Goal: Task Accomplishment & Management: Manage account settings

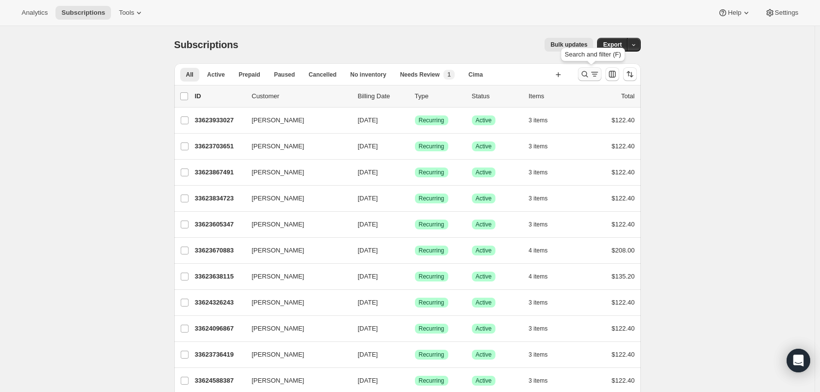
click at [590, 78] on icon "Search and filter results" at bounding box center [585, 74] width 10 height 10
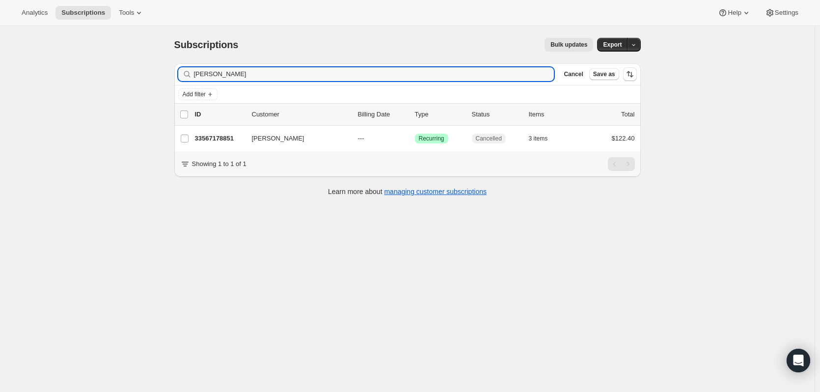
type input "[PERSON_NAME]"
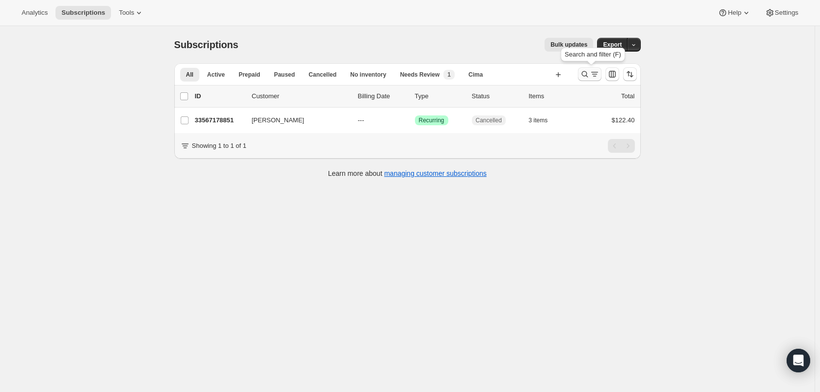
click at [596, 74] on icon "Search and filter results" at bounding box center [595, 74] width 10 height 10
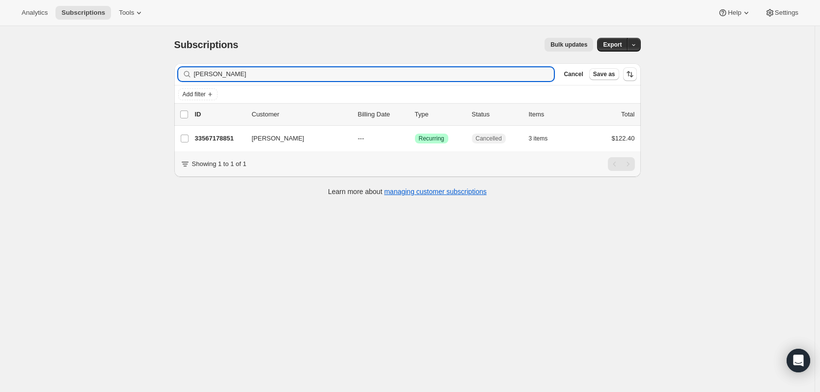
drag, startPoint x: 313, startPoint y: 77, endPoint x: 129, endPoint y: 76, distance: 184.2
click at [129, 76] on div "Subscriptions. This page is ready Subscriptions Bulk updates More actions Bulk …" at bounding box center [407, 222] width 815 height 392
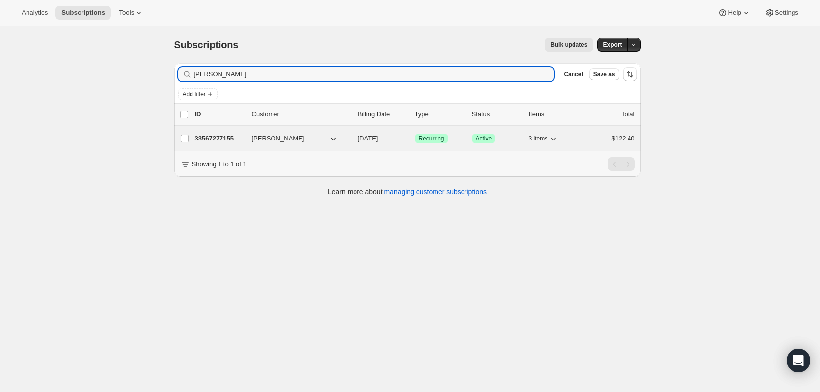
type input "michael lampe"
click at [221, 137] on p "33567277155" at bounding box center [219, 139] width 49 height 10
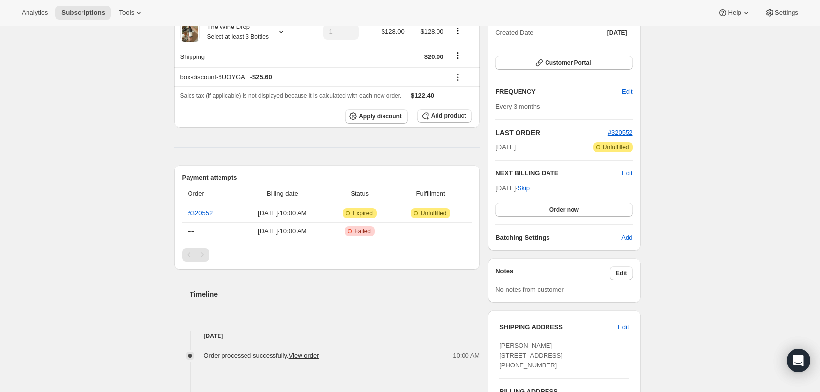
scroll to position [147, 0]
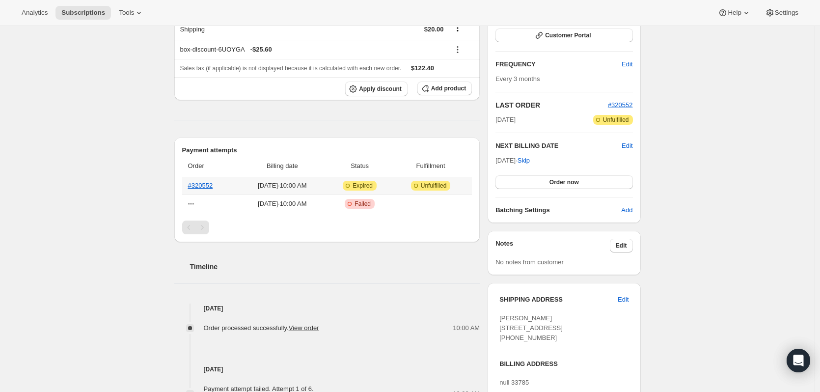
click at [353, 184] on icon at bounding box center [348, 186] width 10 height 10
click at [430, 186] on span "Unfulfilled" at bounding box center [434, 186] width 26 height 8
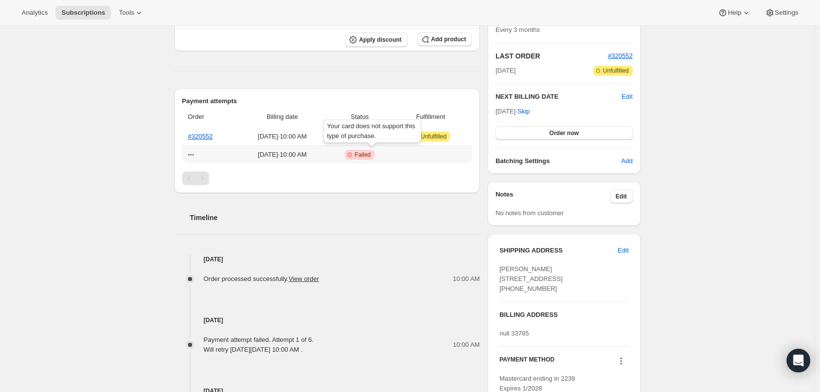
click at [367, 152] on span "Failed" at bounding box center [363, 155] width 16 height 8
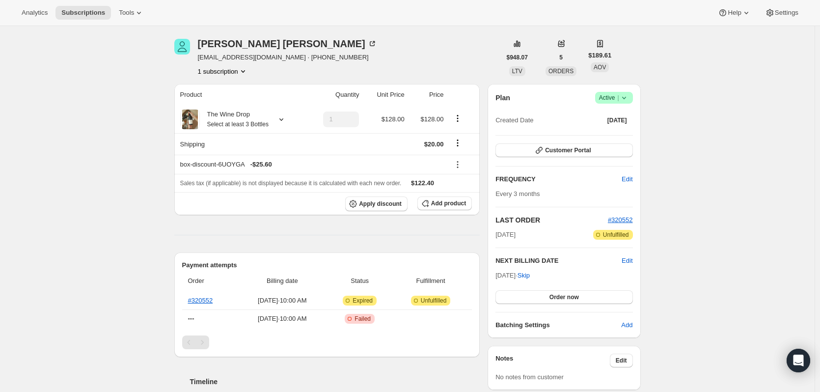
scroll to position [49, 0]
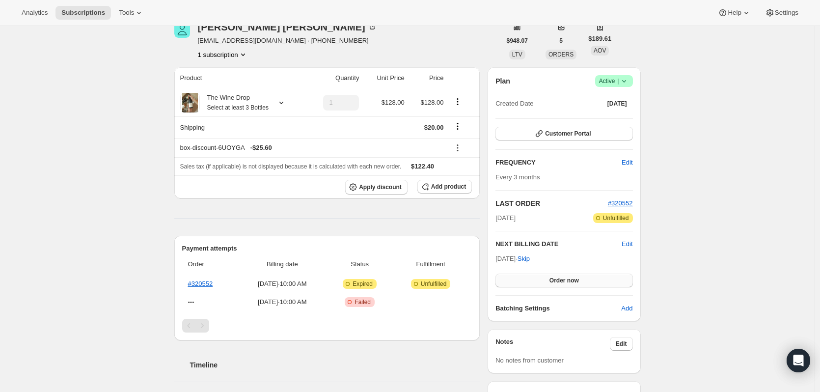
click at [567, 279] on span "Order now" at bounding box center [564, 281] width 29 height 8
click at [566, 132] on span "Customer Portal" at bounding box center [568, 134] width 46 height 8
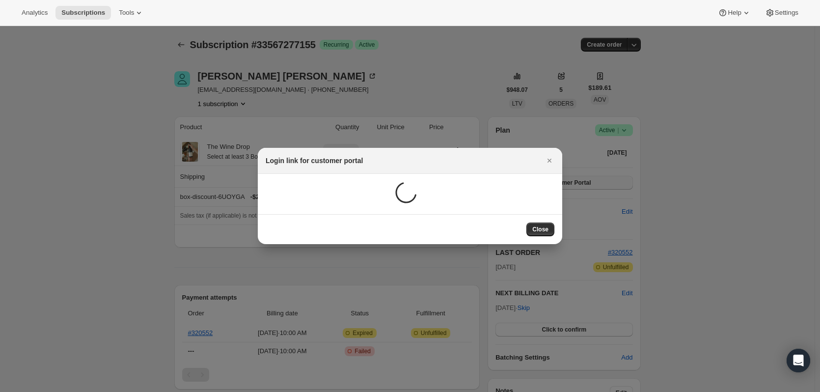
scroll to position [0, 0]
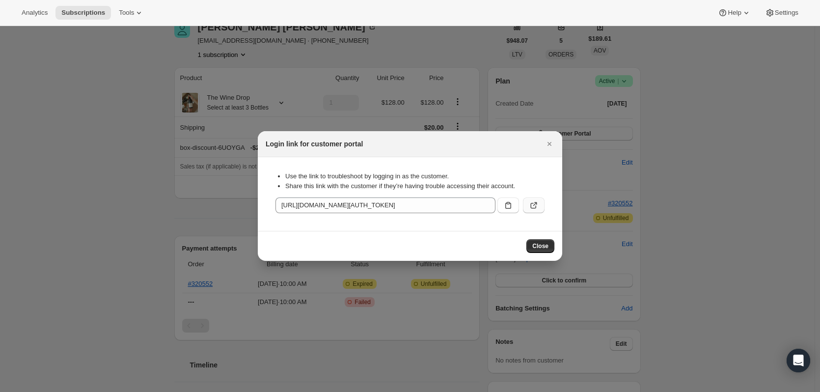
click at [533, 205] on icon ":rcd:" at bounding box center [534, 205] width 10 height 10
click at [551, 141] on icon "Close" at bounding box center [550, 144] width 10 height 10
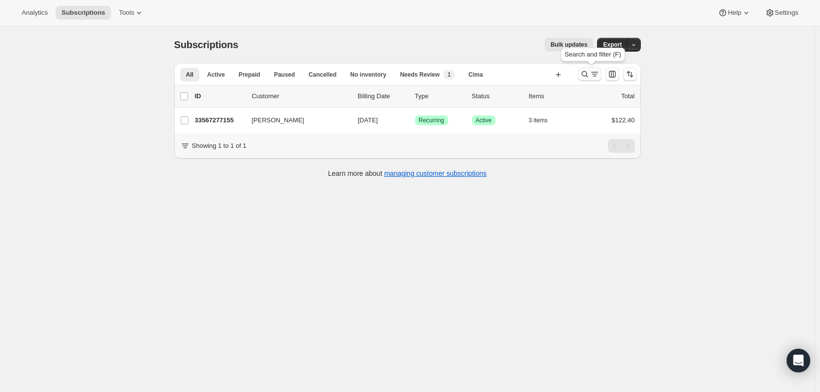
click at [588, 76] on icon "Search and filter results" at bounding box center [585, 74] width 6 height 6
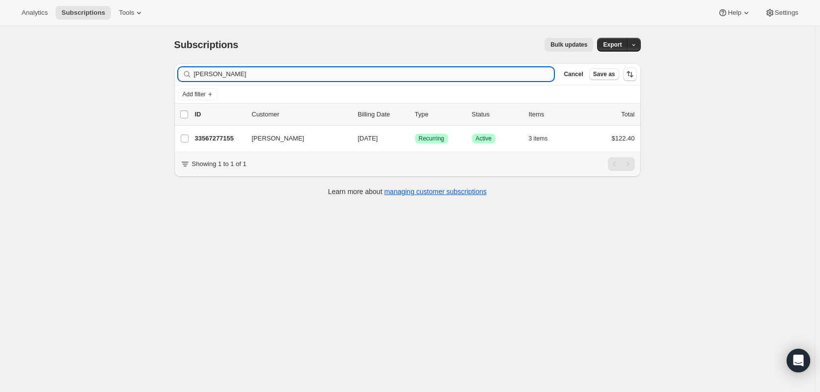
click at [514, 74] on input "michael lampe" at bounding box center [374, 74] width 361 height 14
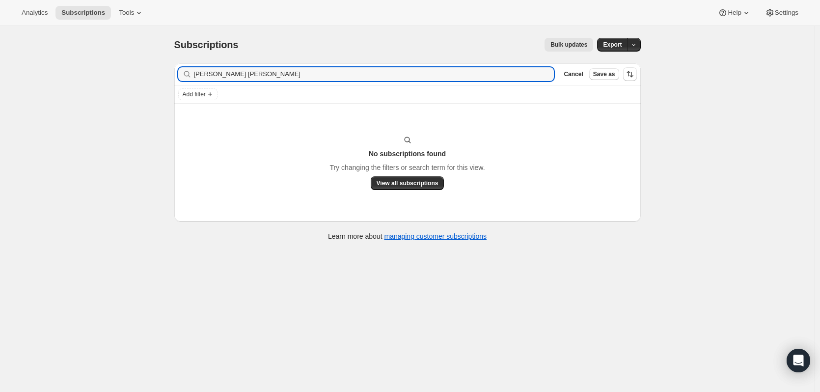
drag, startPoint x: 489, startPoint y: 75, endPoint x: 152, endPoint y: 76, distance: 337.0
click at [152, 76] on div "Subscriptions. This page is ready Subscriptions Bulk updates More actions Bulk …" at bounding box center [407, 222] width 815 height 392
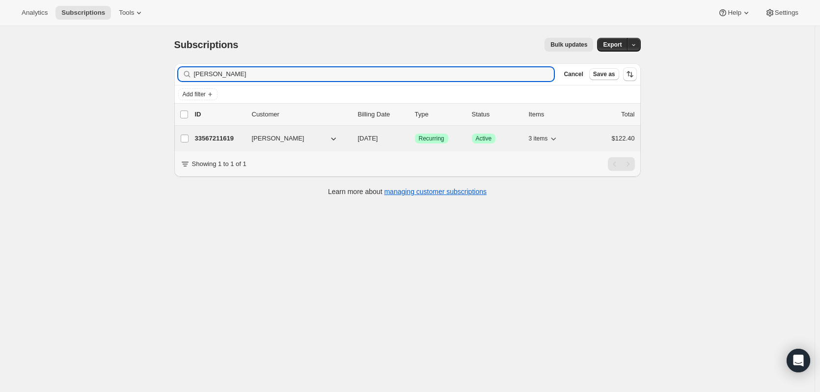
type input "Alice Lee"
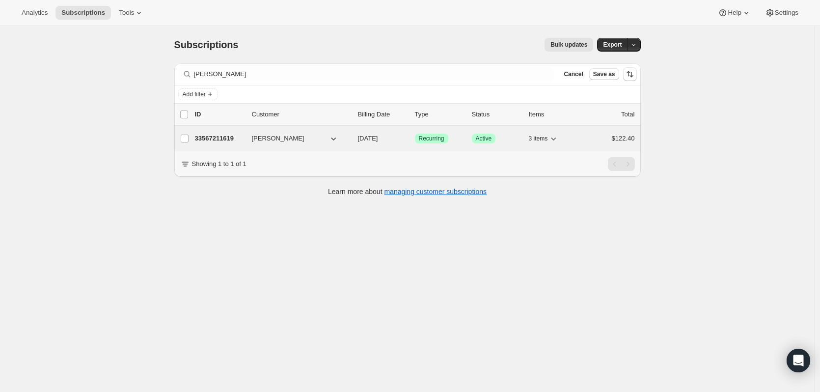
click at [212, 134] on p "33567211619" at bounding box center [219, 139] width 49 height 10
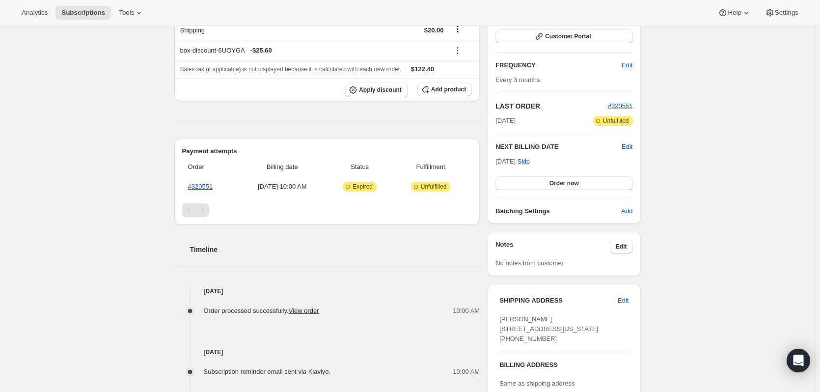
scroll to position [147, 0]
click at [210, 185] on link "#320551" at bounding box center [200, 185] width 25 height 7
click at [555, 182] on span "Order now" at bounding box center [564, 182] width 29 height 8
click at [581, 181] on span "Click to confirm" at bounding box center [564, 182] width 45 height 8
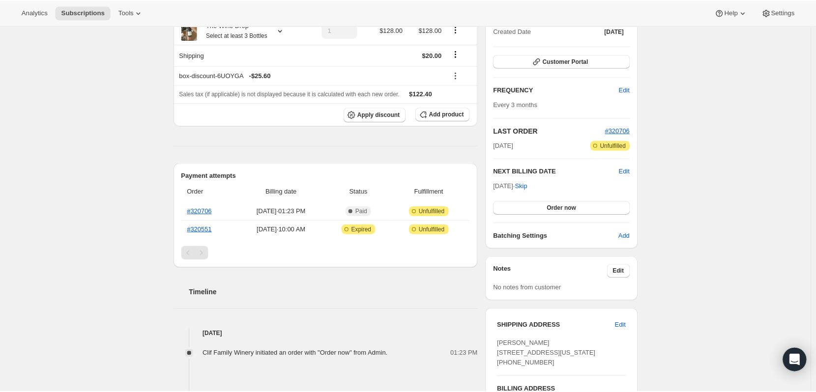
scroll to position [98, 0]
